Goal: Find specific page/section: Find specific page/section

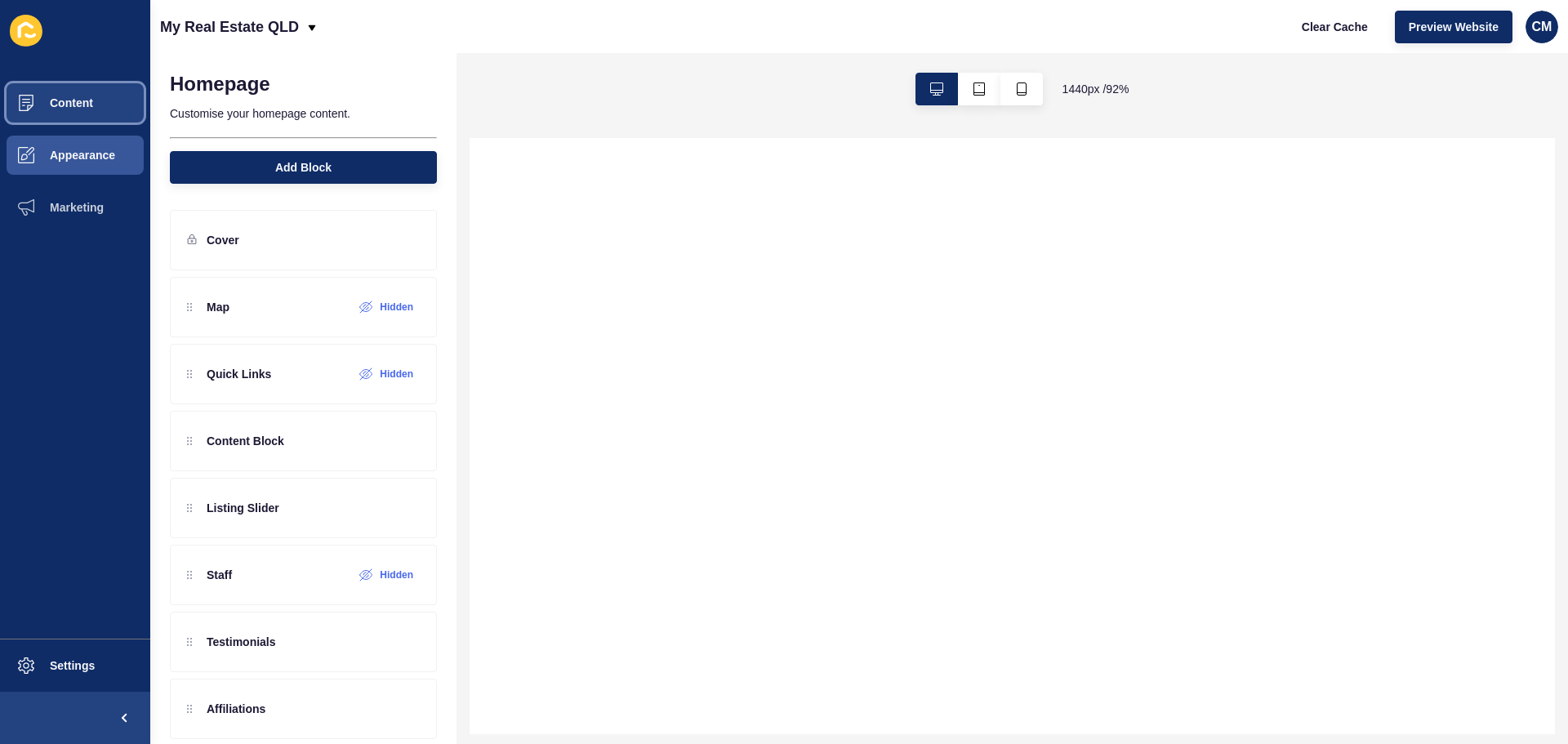
click at [52, 105] on span "Content" at bounding box center [45, 103] width 96 height 13
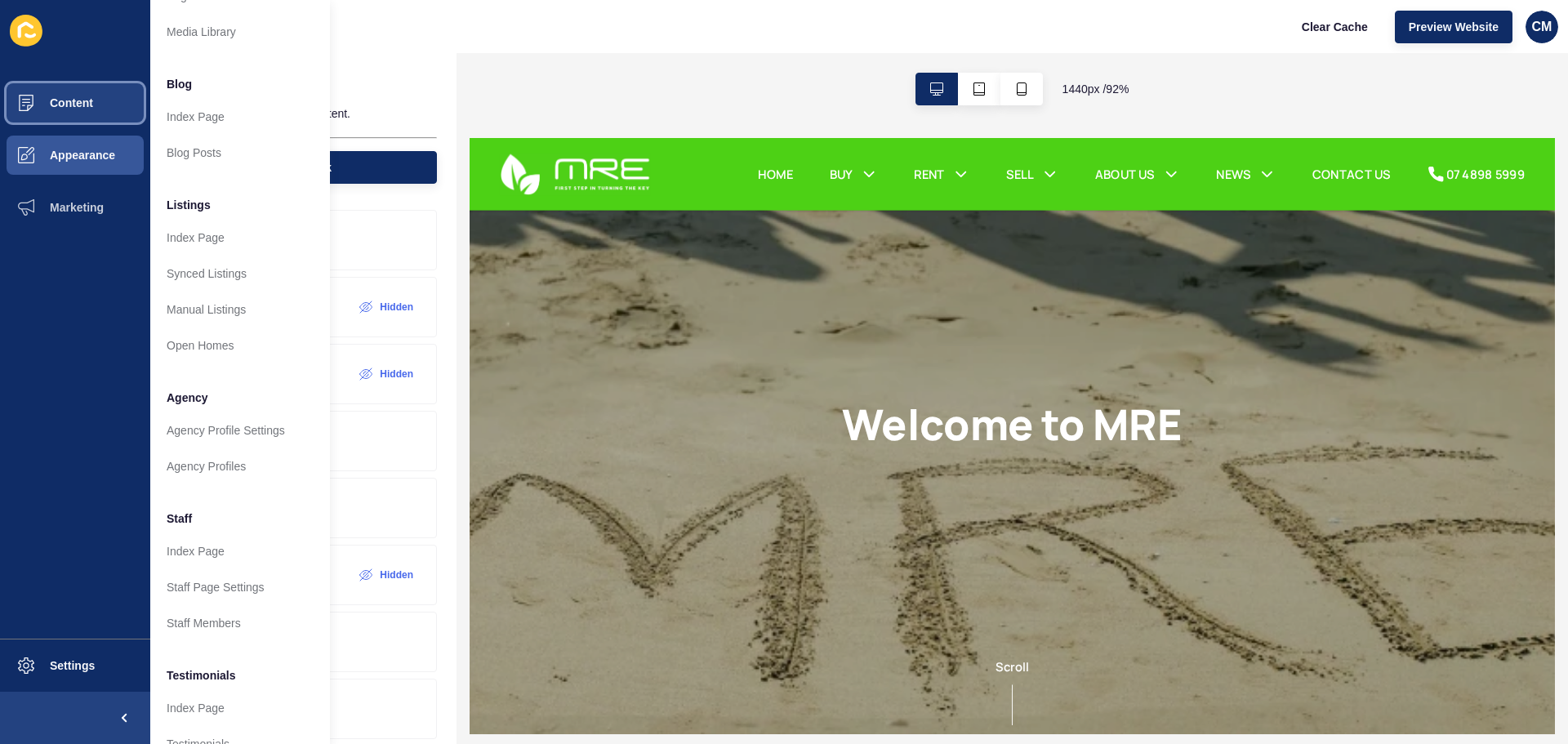
scroll to position [164, 0]
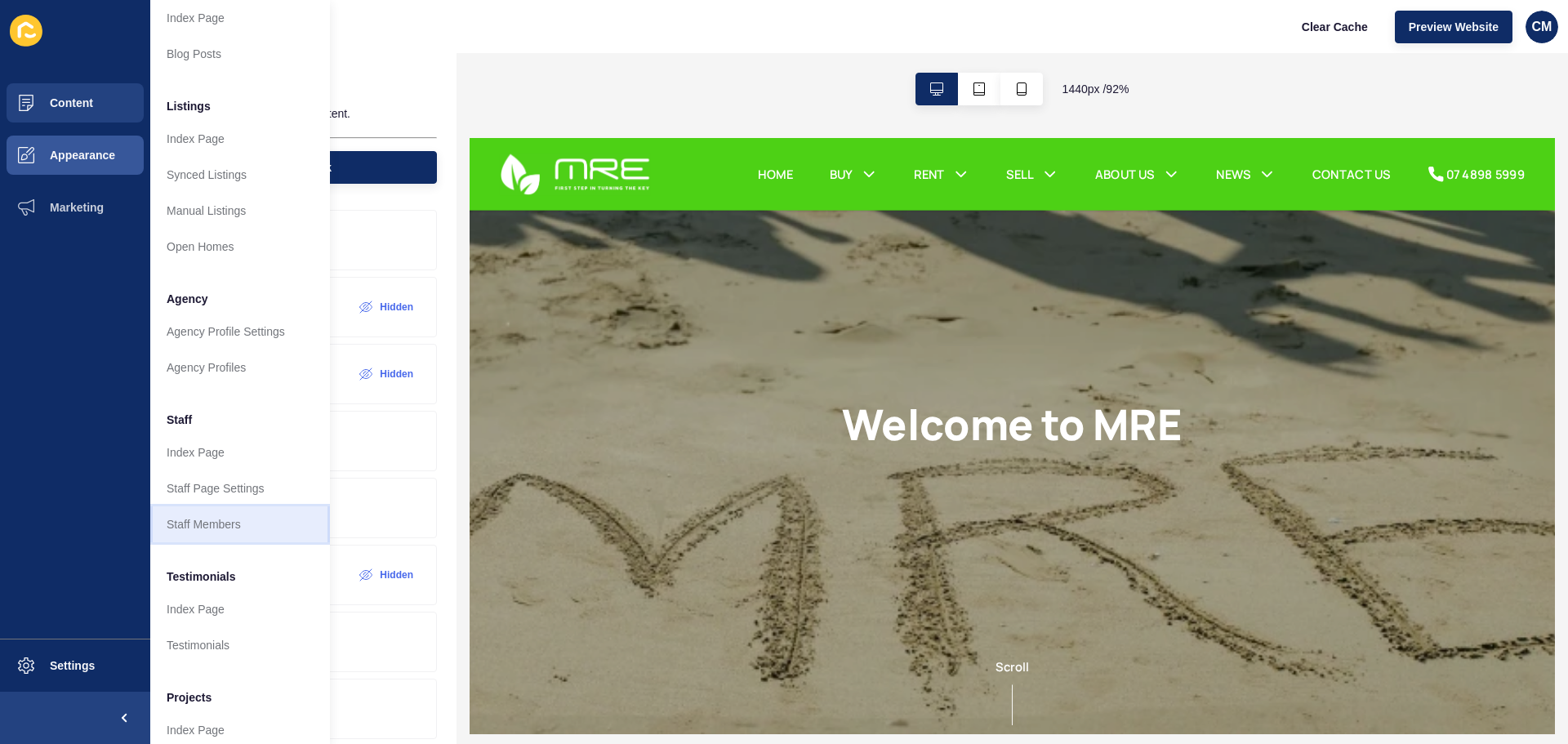
click at [189, 516] on link "Staff Members" at bounding box center [239, 524] width 179 height 36
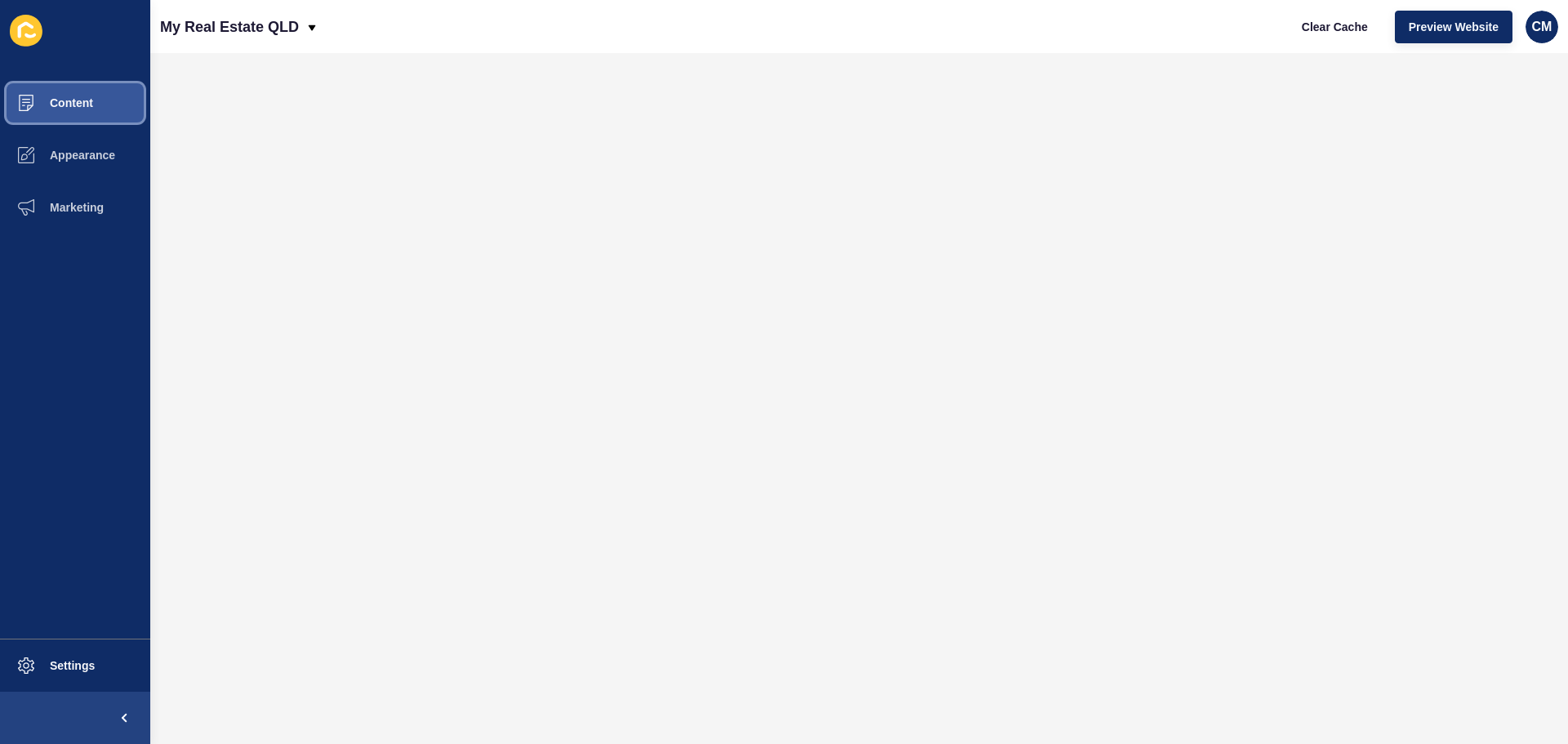
click at [115, 92] on button "Content" at bounding box center [74, 102] width 150 height 52
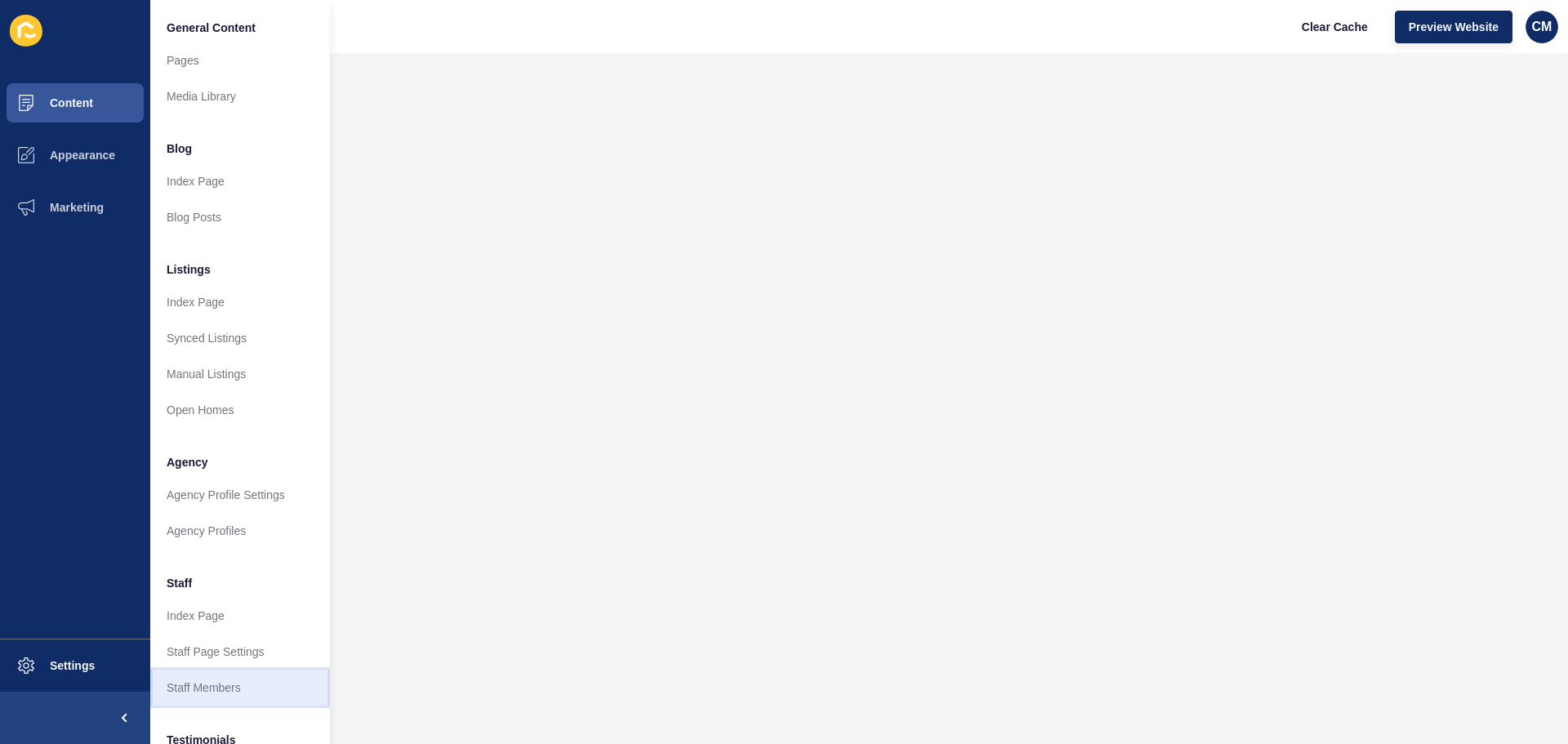
click at [244, 704] on link "Staff Members" at bounding box center [239, 687] width 179 height 36
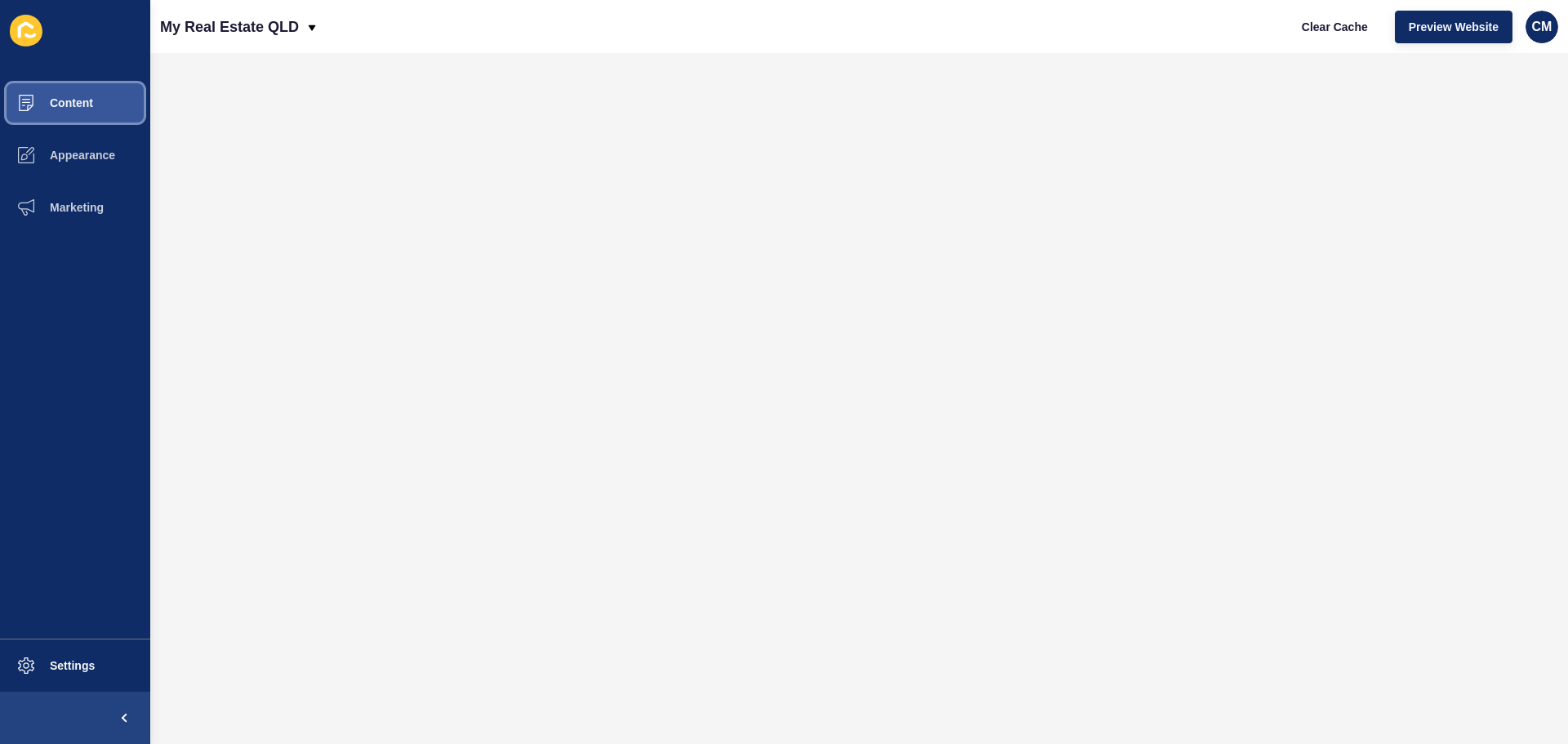
click at [49, 111] on span at bounding box center [26, 102] width 52 height 52
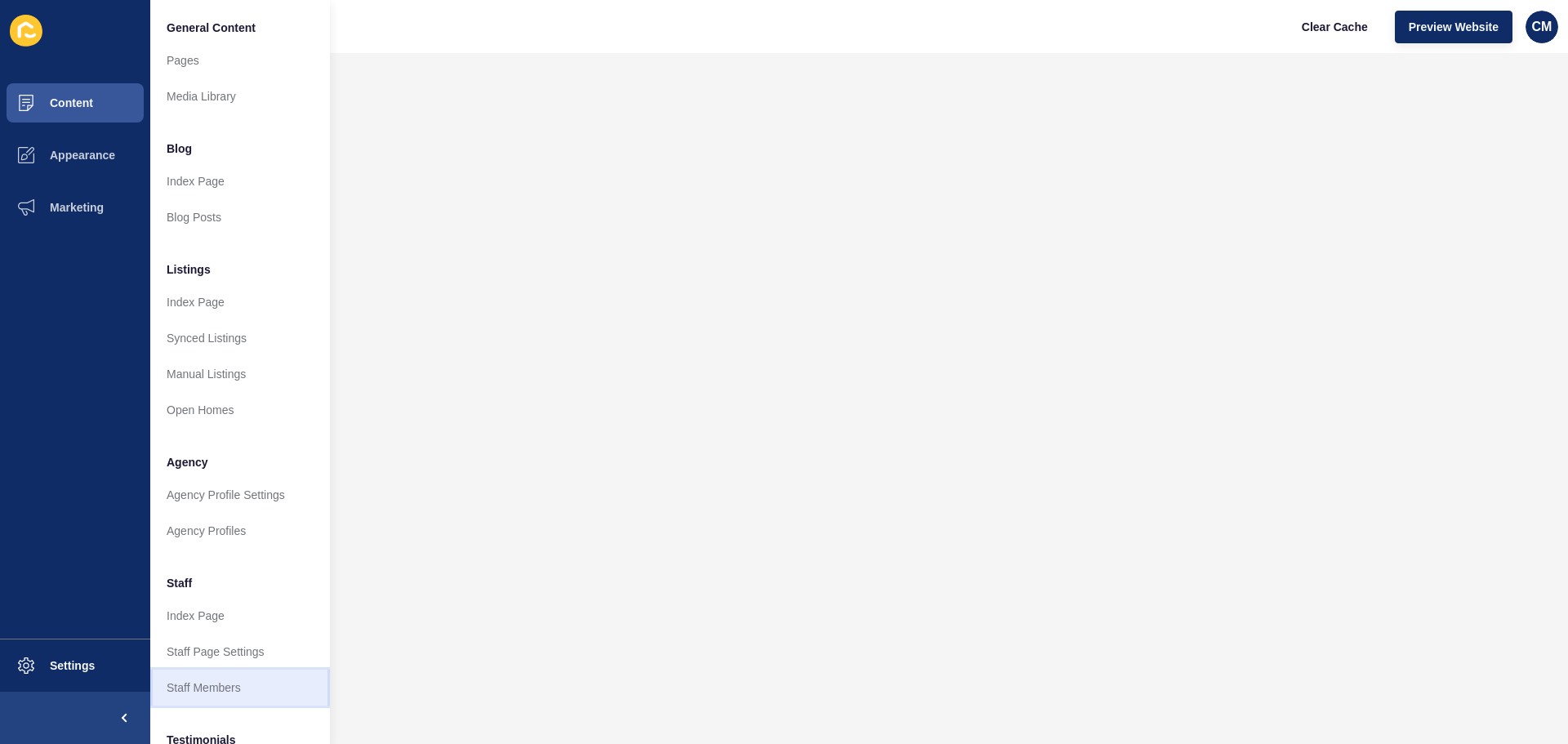
click at [192, 687] on link "Staff Members" at bounding box center [239, 687] width 179 height 36
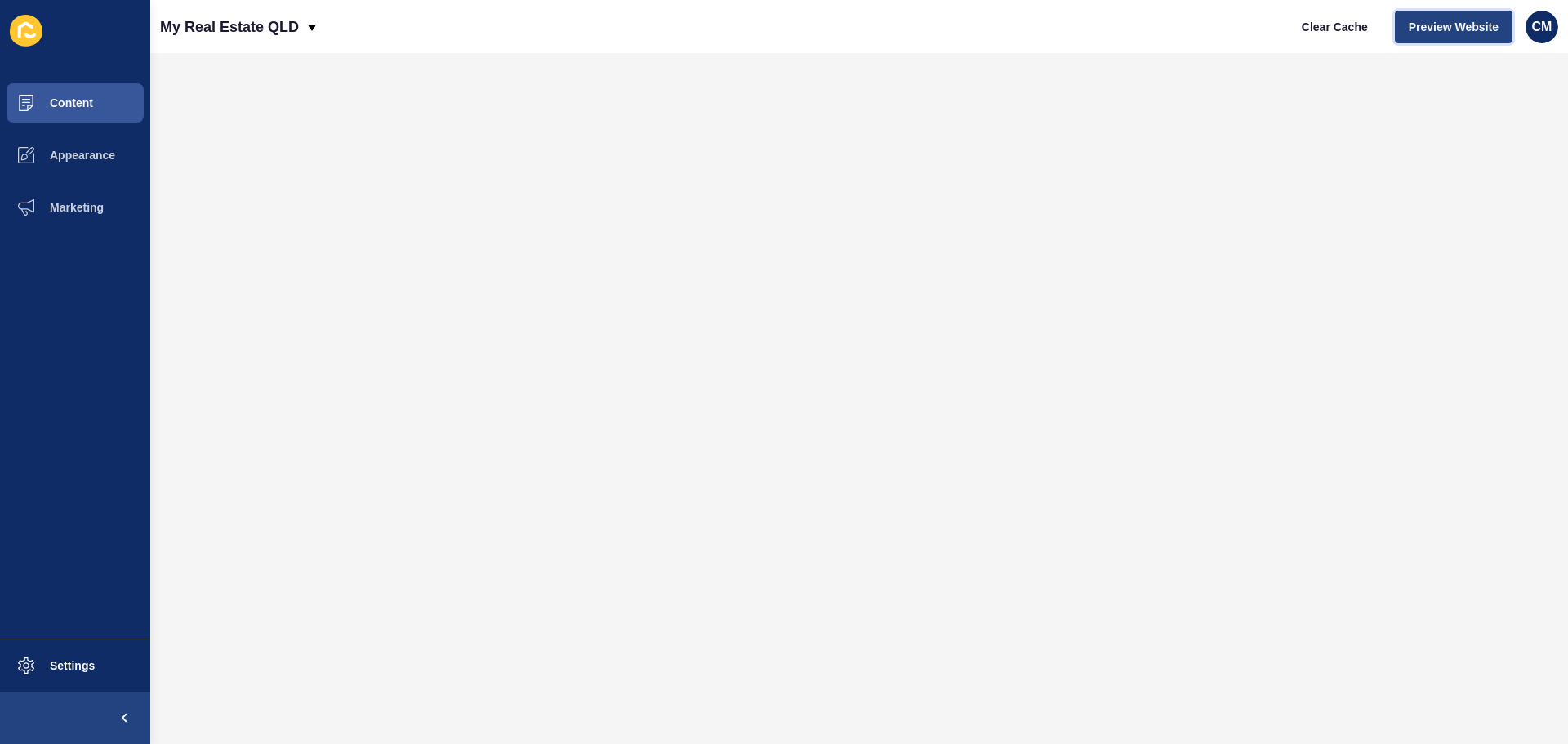
click at [1427, 26] on span "Preview Website" at bounding box center [1454, 27] width 90 height 17
click at [94, 105] on button "Content" at bounding box center [74, 102] width 150 height 52
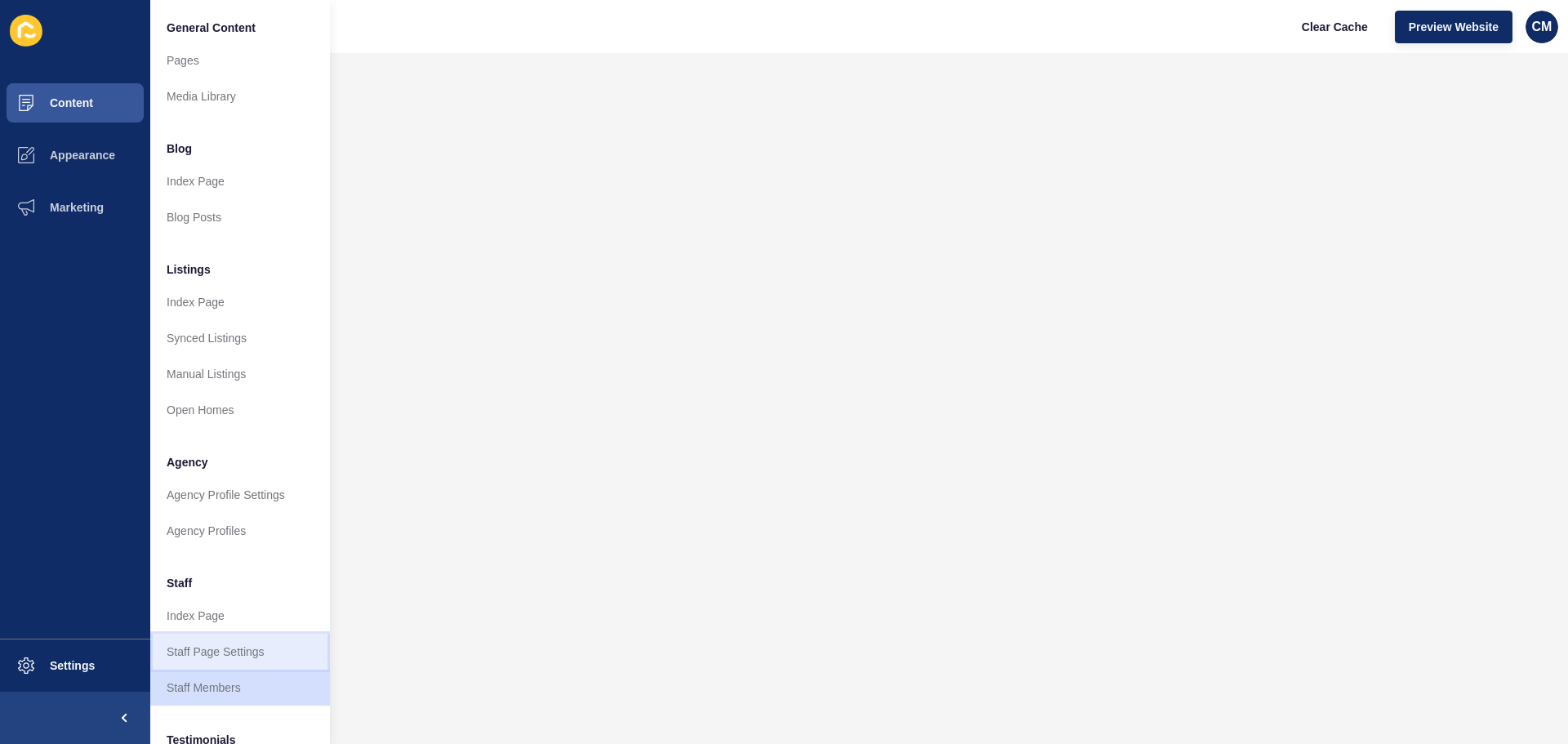
click at [243, 662] on link "Staff Page Settings" at bounding box center [239, 651] width 179 height 36
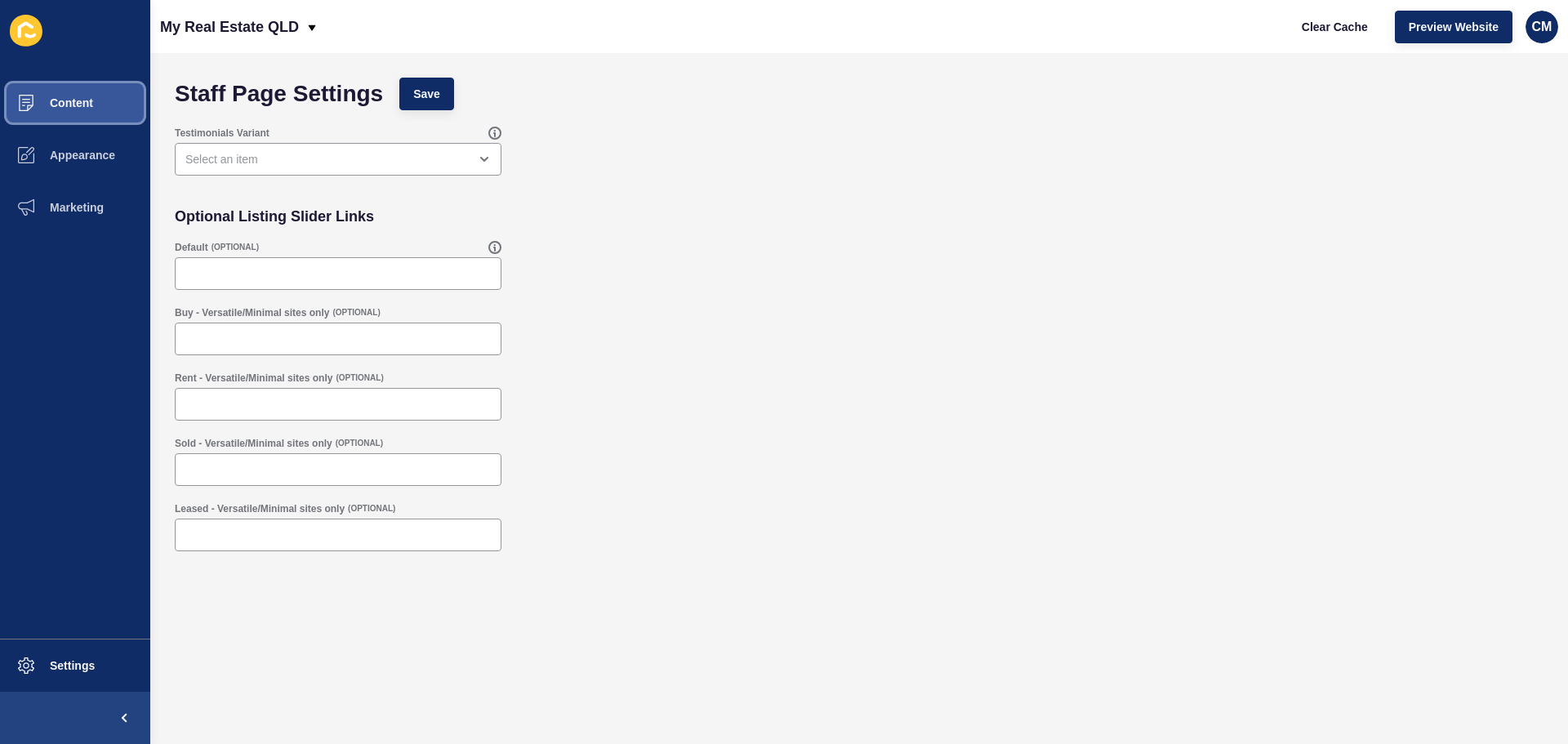
click at [83, 100] on span "Content" at bounding box center [45, 103] width 96 height 13
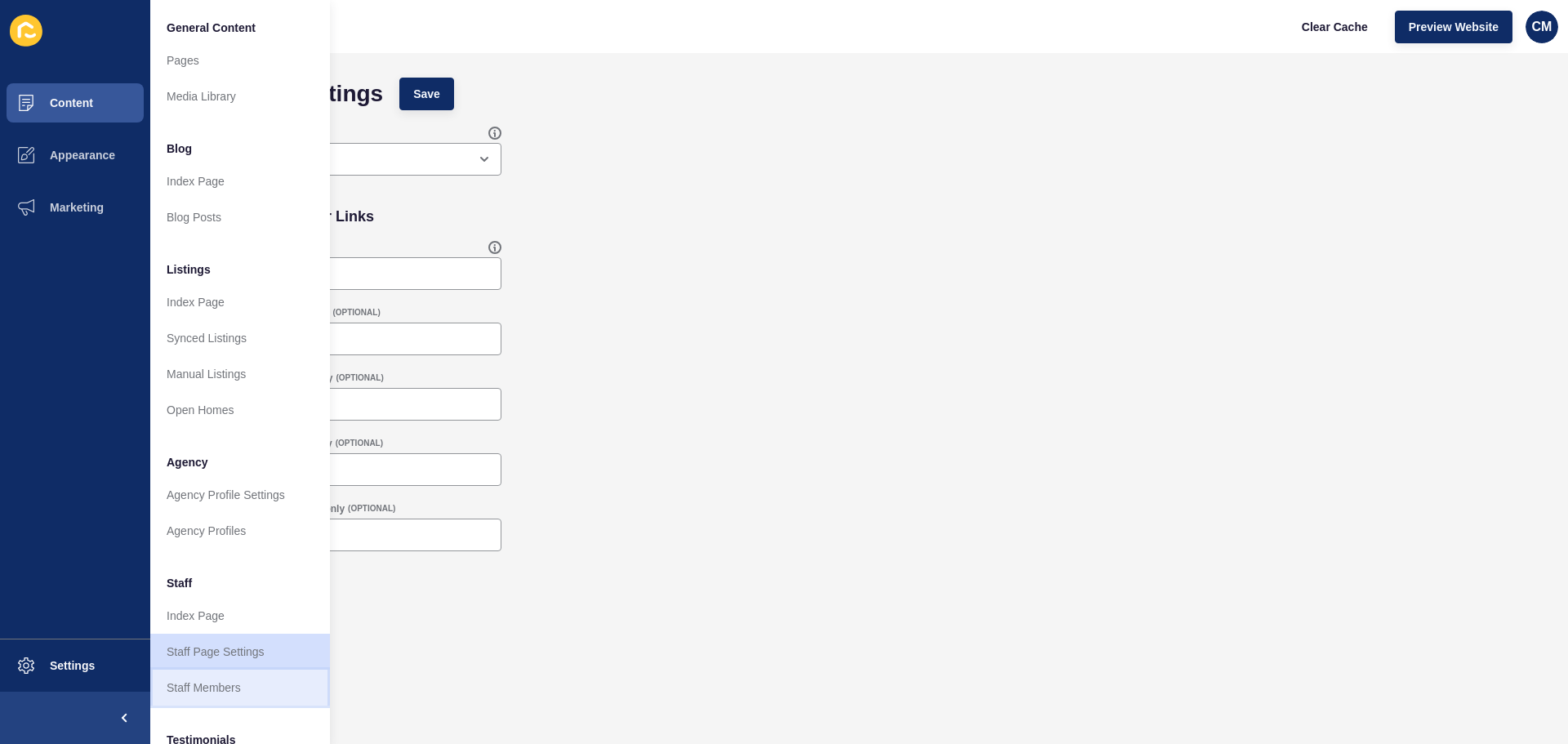
click at [261, 674] on link "Staff Members" at bounding box center [239, 687] width 179 height 36
